Goal: Check status: Check status

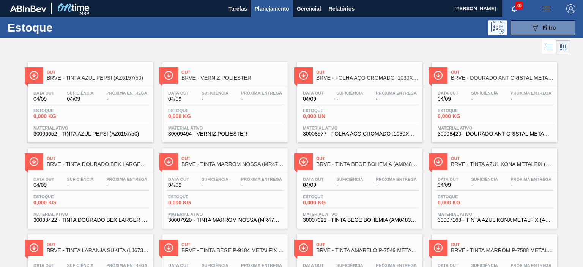
click at [266, 4] on span "Planejamento" at bounding box center [272, 8] width 35 height 9
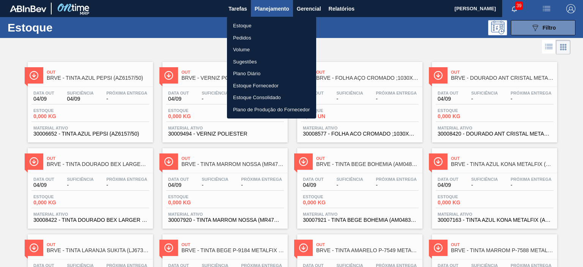
click at [246, 36] on li "Pedidos" at bounding box center [271, 38] width 89 height 12
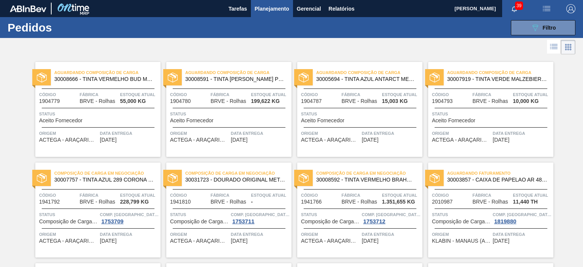
click at [372, 83] on div "Aguardando Composição de Carga 30005694 - TINTA AZUL ANTARCT METALFIX (AZ7055/5…" at bounding box center [359, 76] width 125 height 17
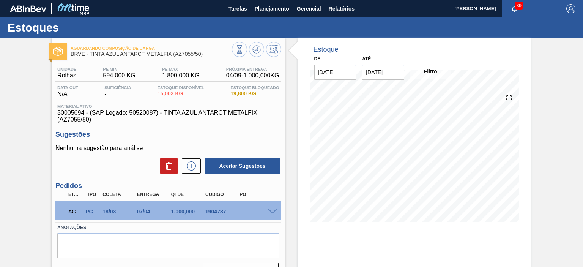
click at [257, 96] on span "19,800 KG" at bounding box center [254, 94] width 49 height 6
click at [264, 76] on span "04/09 - 1.000,000 KG" at bounding box center [252, 75] width 53 height 7
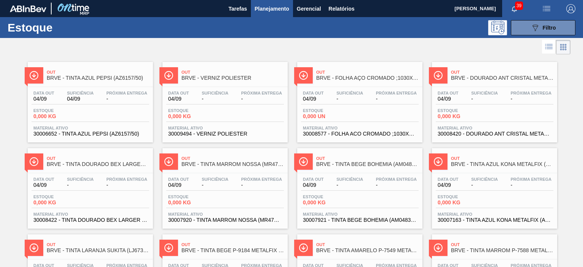
click at [272, 11] on span "Planejamento" at bounding box center [272, 8] width 35 height 9
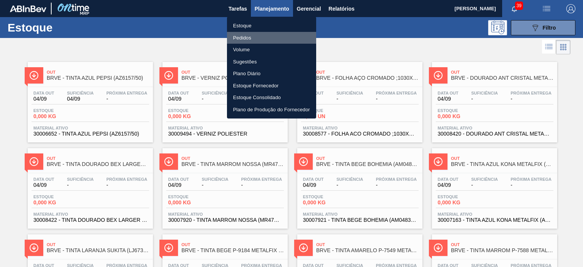
click at [246, 33] on li "Pedidos" at bounding box center [271, 38] width 89 height 12
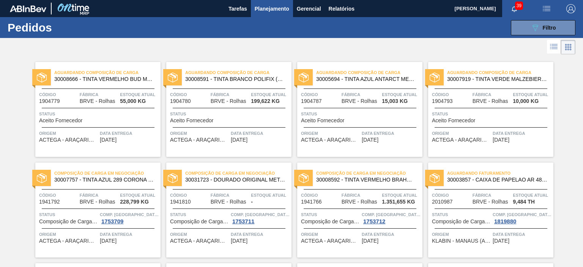
click at [556, 47] on icon at bounding box center [553, 46] width 9 height 9
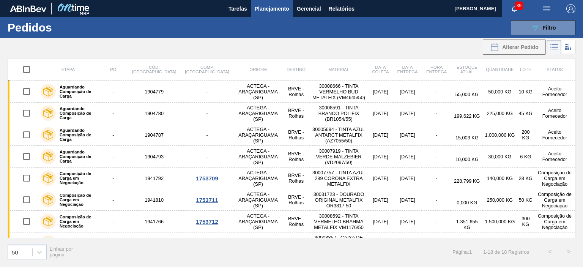
click at [556, 47] on icon at bounding box center [553, 46] width 9 height 9
click at [567, 45] on icon at bounding box center [567, 46] width 9 height 9
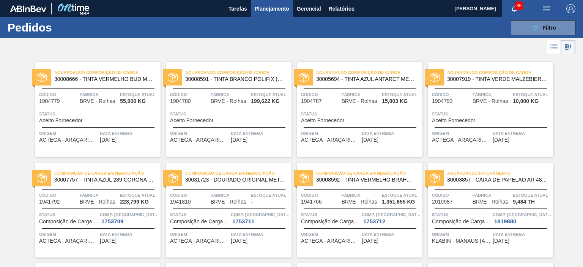
click at [513, 7] on icon "button" at bounding box center [514, 9] width 6 height 6
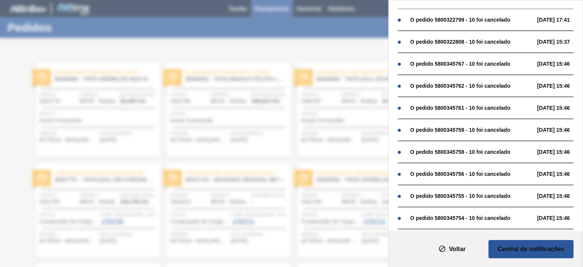
scroll to position [114, 0]
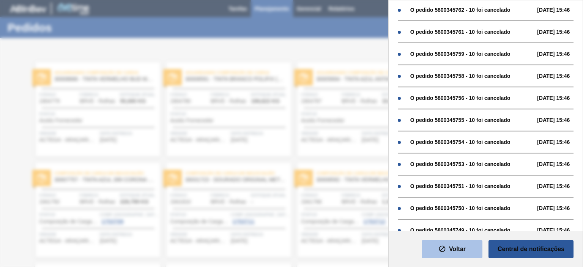
click at [449, 253] on button "Voltar" at bounding box center [452, 249] width 61 height 18
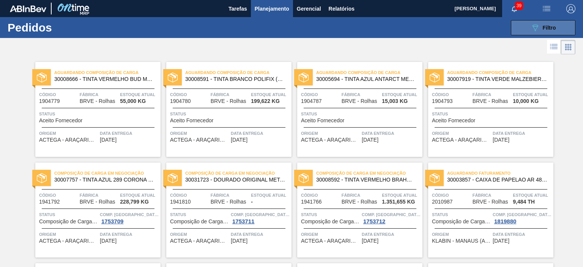
click at [551, 28] on span "Filtro" at bounding box center [549, 28] width 13 height 6
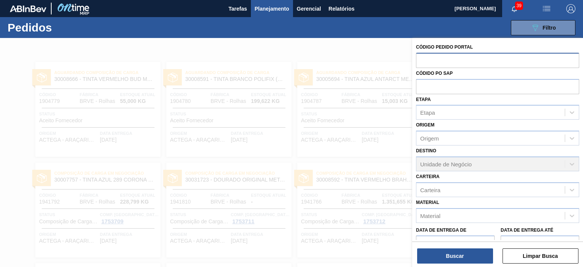
click at [456, 58] on input "text" at bounding box center [497, 60] width 163 height 14
paste input "30005694"
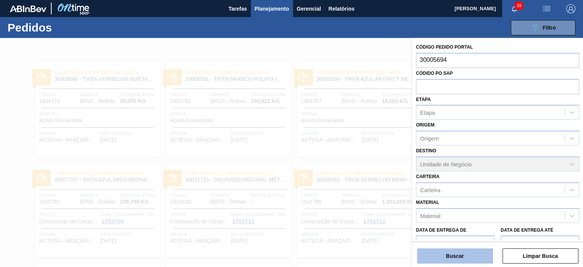
type input "30005694"
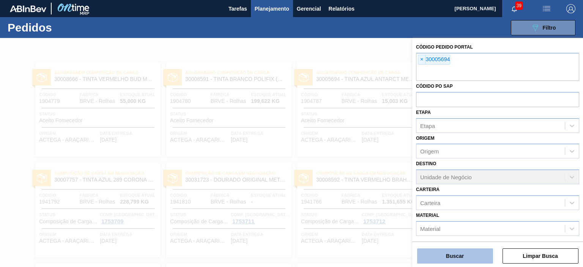
click at [473, 258] on button "Buscar" at bounding box center [455, 255] width 76 height 15
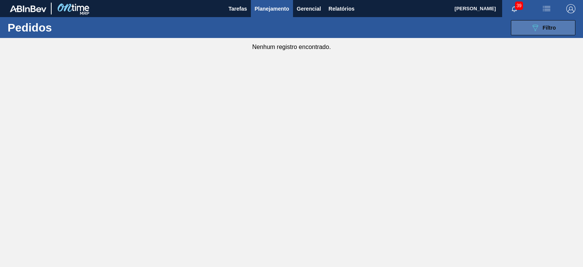
click at [544, 26] on span "Filtro" at bounding box center [549, 28] width 13 height 6
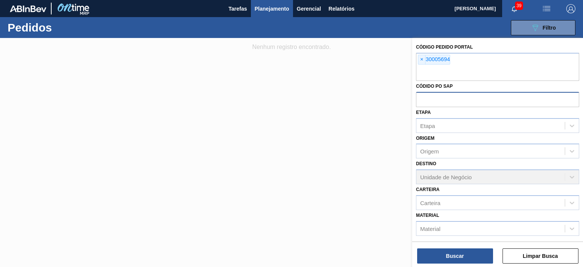
click at [447, 100] on input "text" at bounding box center [497, 99] width 163 height 14
click at [465, 53] on div "× 30005694" at bounding box center [497, 67] width 163 height 28
click at [466, 59] on div "× 30005694" at bounding box center [497, 67] width 163 height 28
click at [422, 59] on span "×" at bounding box center [421, 59] width 7 height 9
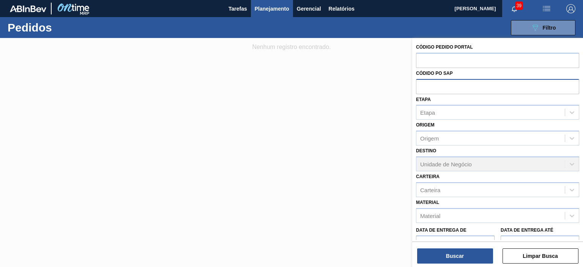
click at [439, 89] on input "text" at bounding box center [497, 86] width 163 height 14
paste input "30005694"
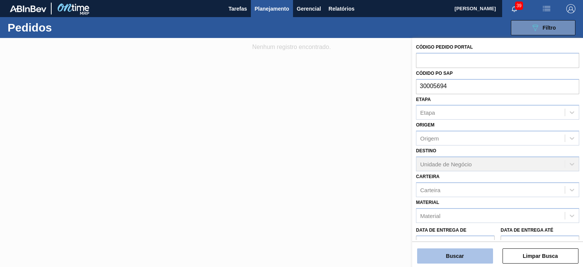
type input "30005694"
click at [478, 255] on button "Buscar" at bounding box center [455, 255] width 76 height 15
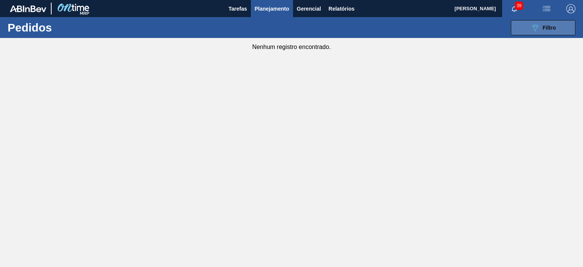
click at [536, 27] on icon "089F7B8B-B2A5-4AFE-B5C0-19BA573D28AC" at bounding box center [534, 27] width 9 height 9
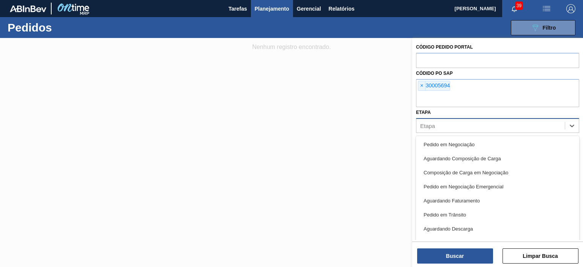
click at [438, 127] on div "Etapa" at bounding box center [490, 125] width 148 height 11
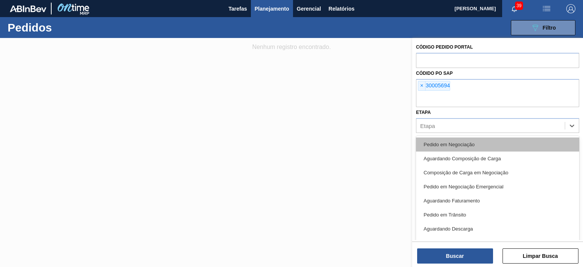
click at [471, 144] on div "Pedido em Negociação" at bounding box center [497, 144] width 163 height 14
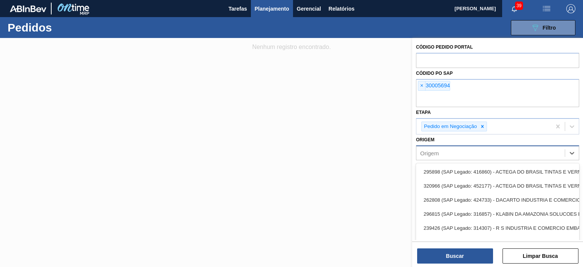
click at [461, 155] on div "Origem" at bounding box center [490, 153] width 148 height 11
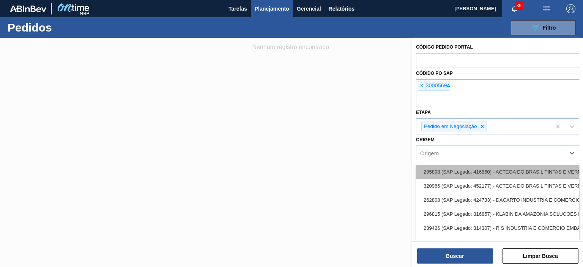
click at [562, 169] on div "295898 (SAP Legado: 416860) - ACTEGA DO BRASIL TINTAS E VERNIZES" at bounding box center [497, 172] width 163 height 14
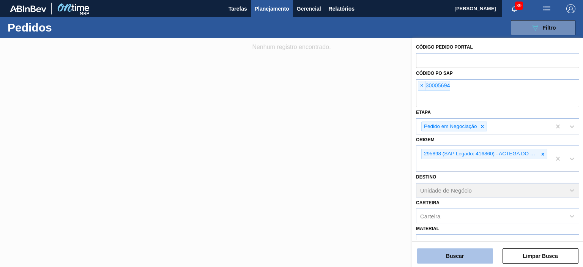
click at [475, 257] on button "Buscar" at bounding box center [455, 255] width 76 height 15
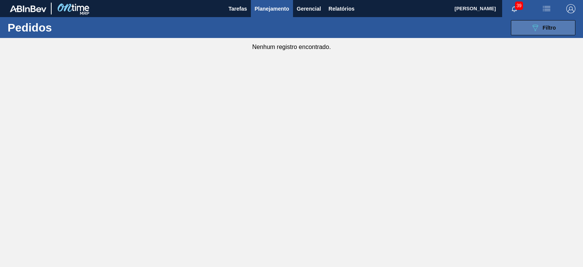
click at [560, 33] on button "089F7B8B-B2A5-4AFE-B5C0-19BA573D28AC Filtro" at bounding box center [543, 27] width 65 height 15
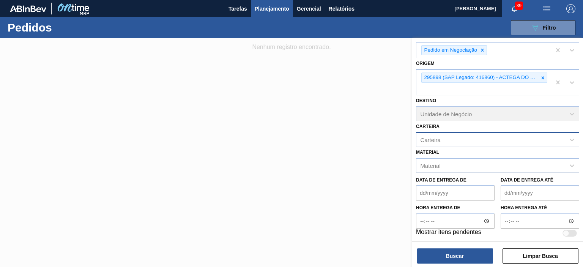
scroll to position [0, 0]
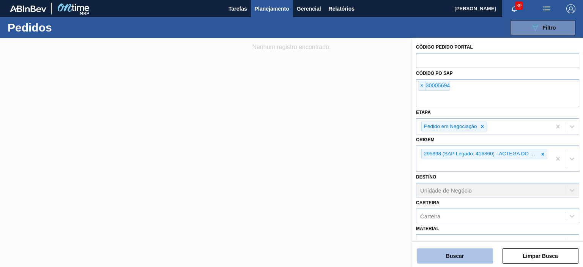
click at [466, 258] on button "Buscar" at bounding box center [455, 255] width 76 height 15
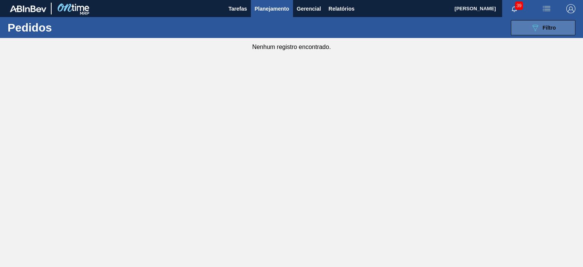
click at [547, 23] on div "089F7B8B-B2A5-4AFE-B5C0-19BA573D28AC Filtro" at bounding box center [542, 27] width 25 height 9
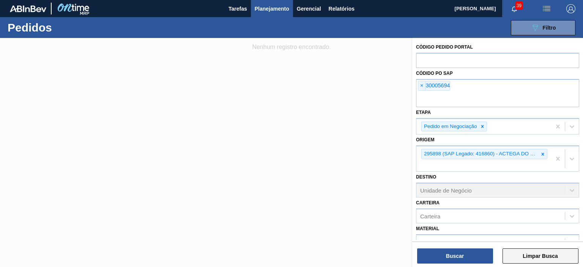
click at [556, 260] on button "Limpar Busca" at bounding box center [540, 255] width 76 height 15
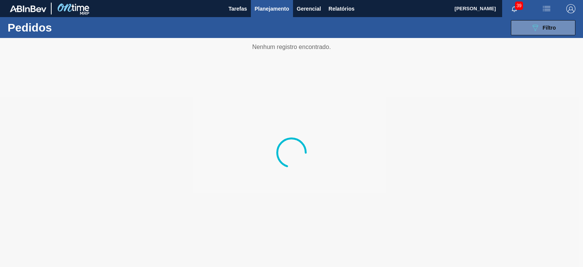
click at [575, 5] on span "button" at bounding box center [571, 8] width 18 height 9
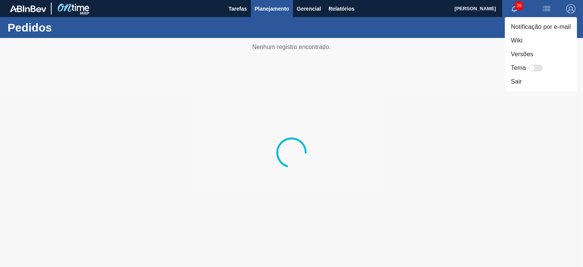
drag, startPoint x: 357, startPoint y: 111, endPoint x: 328, endPoint y: 103, distance: 29.9
click at [356, 111] on div at bounding box center [291, 133] width 583 height 267
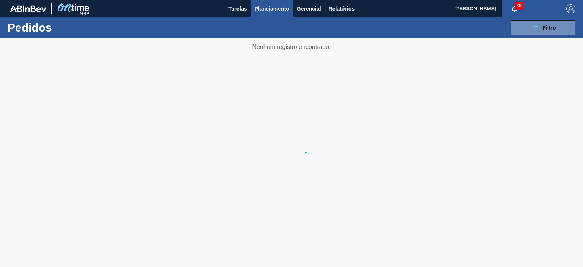
click at [71, 10] on img at bounding box center [73, 8] width 37 height 17
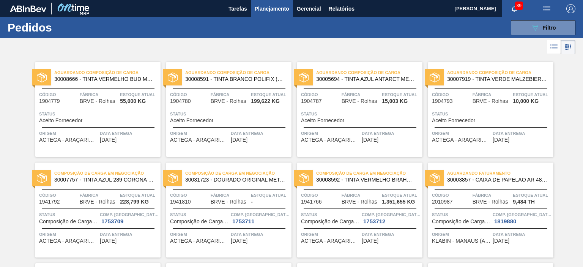
click at [266, 5] on span "Planejamento" at bounding box center [272, 8] width 35 height 9
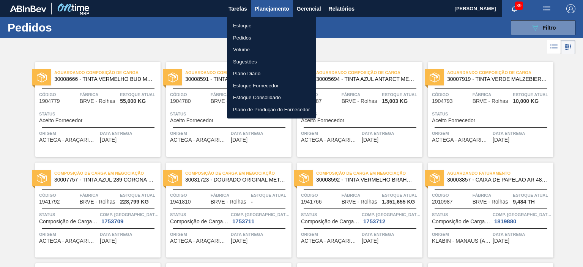
click at [252, 39] on li "Pedidos" at bounding box center [271, 38] width 89 height 12
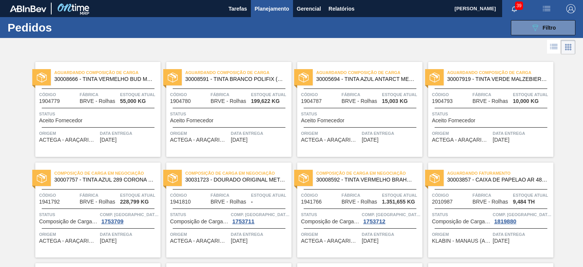
click at [361, 78] on span "30005694 - TINTA AZUL ANTARCT METALFIX (AZ7055/50)" at bounding box center [366, 79] width 100 height 6
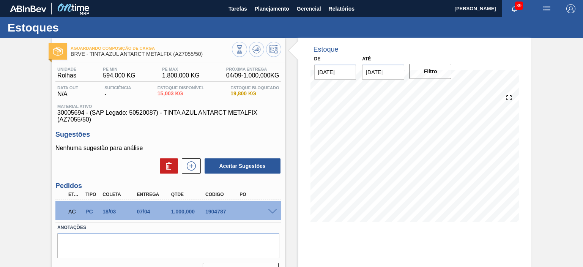
click at [274, 211] on span at bounding box center [272, 212] width 9 height 6
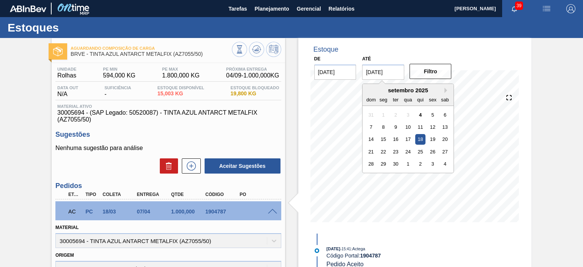
click at [384, 72] on input "[DATE]" at bounding box center [383, 72] width 42 height 15
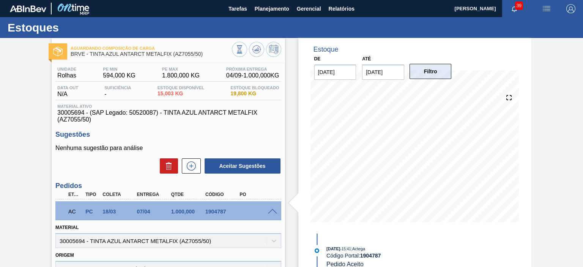
click at [433, 73] on button "Filtro" at bounding box center [430, 71] width 42 height 15
click at [439, 73] on button "Filtro" at bounding box center [430, 71] width 42 height 15
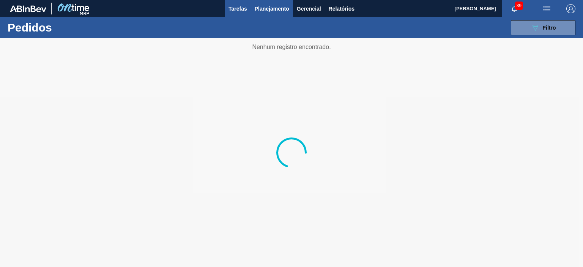
click at [235, 11] on span "Tarefas" at bounding box center [237, 8] width 19 height 9
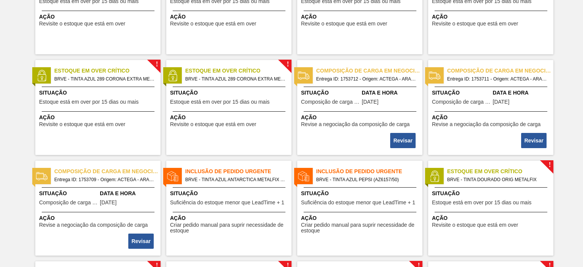
scroll to position [342, 0]
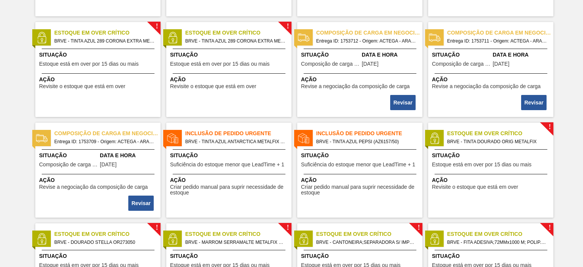
click at [91, 137] on span "Entrega ID: 1753709 - Origem: ACTEGA - ARAÇARIGUAMA (SP) - Destino: BRVE" at bounding box center [104, 141] width 100 height 8
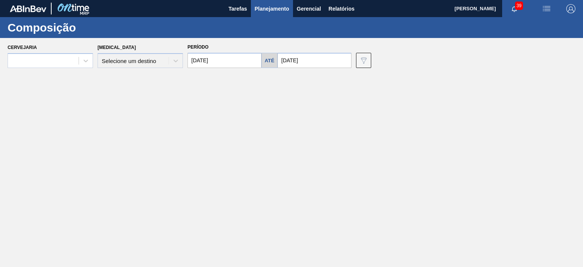
type input "[DATE]"
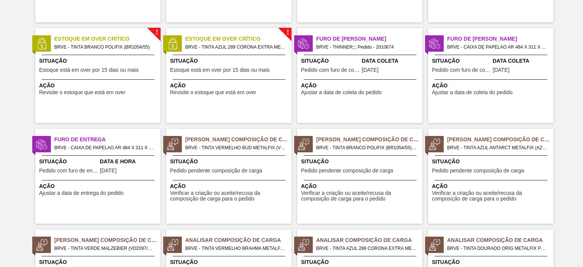
scroll to position [675, 0]
